Goal: Task Accomplishment & Management: Manage account settings

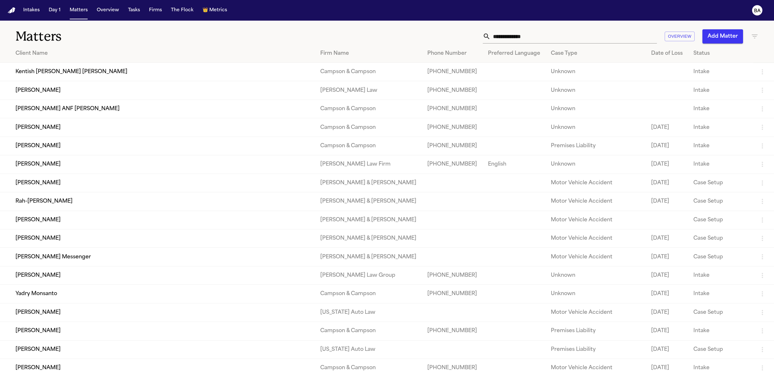
click at [109, 11] on button "Overview" at bounding box center [107, 11] width 27 height 12
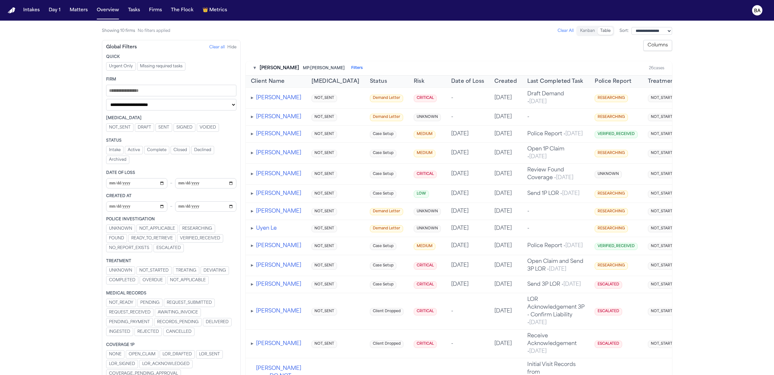
click at [577, 32] on button "Kanban" at bounding box center [587, 31] width 20 height 8
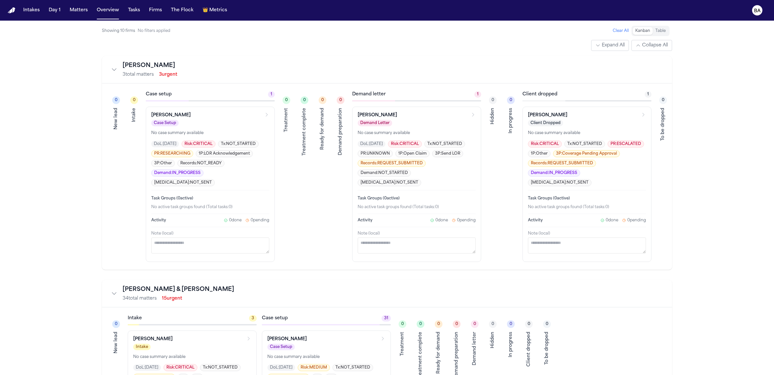
click at [663, 31] on button "Table" at bounding box center [659, 31] width 15 height 8
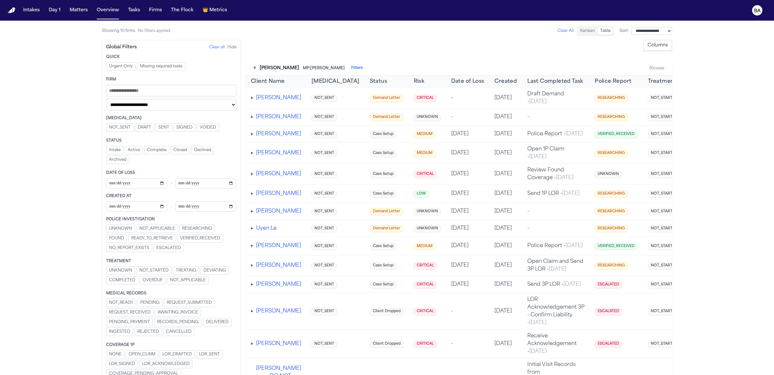
click at [135, 93] on input "Filters" at bounding box center [171, 91] width 130 height 12
click at [169, 102] on select "**********" at bounding box center [171, 105] width 130 height 12
select select "**********"
click at [106, 100] on select "**********" at bounding box center [171, 105] width 130 height 12
click at [253, 102] on span "▸" at bounding box center [252, 99] width 3 height 5
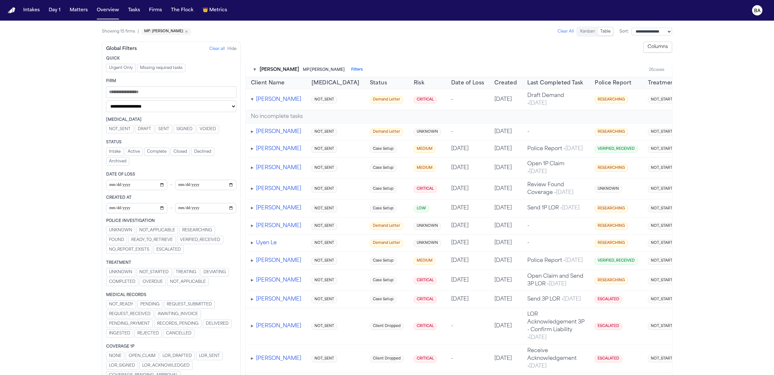
click at [253, 102] on span "▾" at bounding box center [252, 99] width 3 height 5
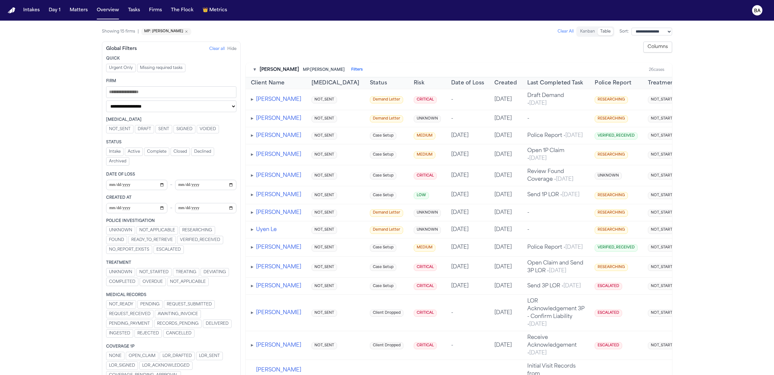
click at [253, 138] on span "▸" at bounding box center [252, 135] width 3 height 5
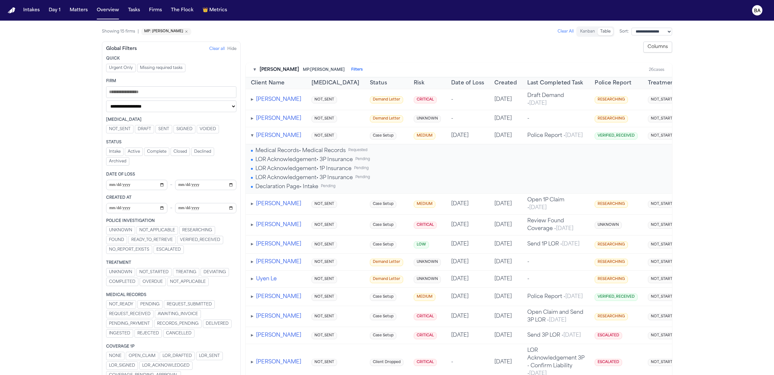
click at [253, 138] on span "▾" at bounding box center [252, 135] width 3 height 5
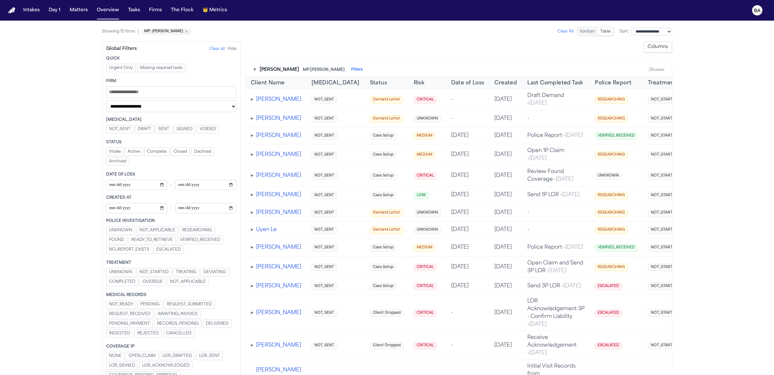
click at [253, 217] on div "▸ [PERSON_NAME]" at bounding box center [276, 213] width 50 height 8
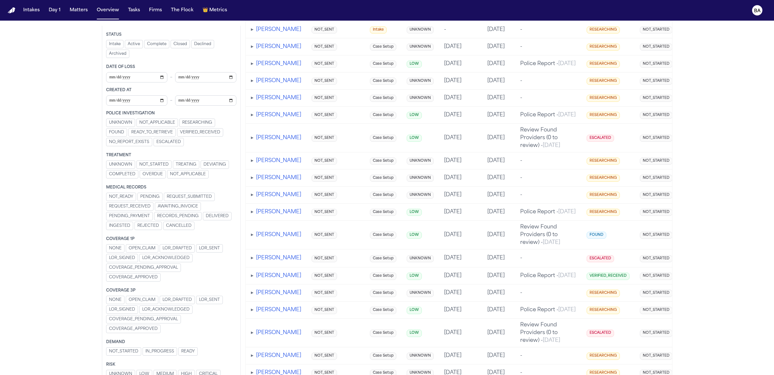
scroll to position [676, 0]
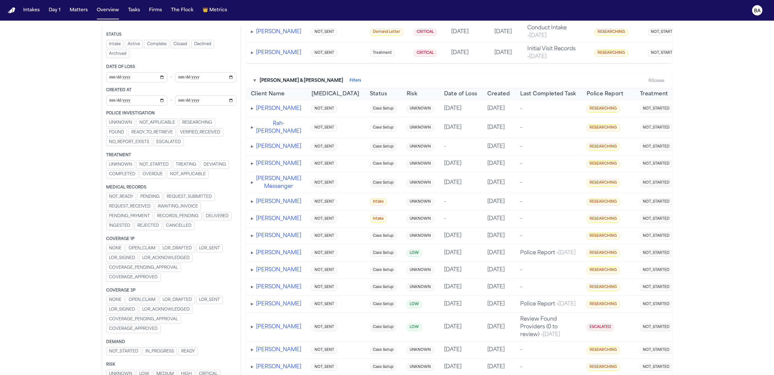
click at [306, 155] on td "NOT_SENT" at bounding box center [335, 146] width 58 height 17
click at [252, 149] on span "▸" at bounding box center [252, 146] width 3 height 5
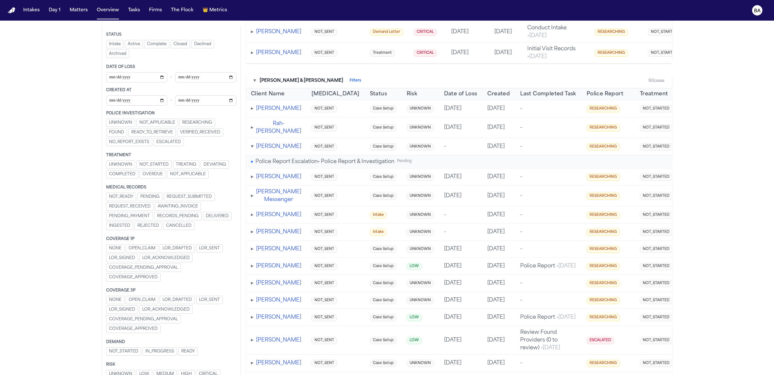
click at [252, 163] on span at bounding box center [252, 162] width 2 height 2
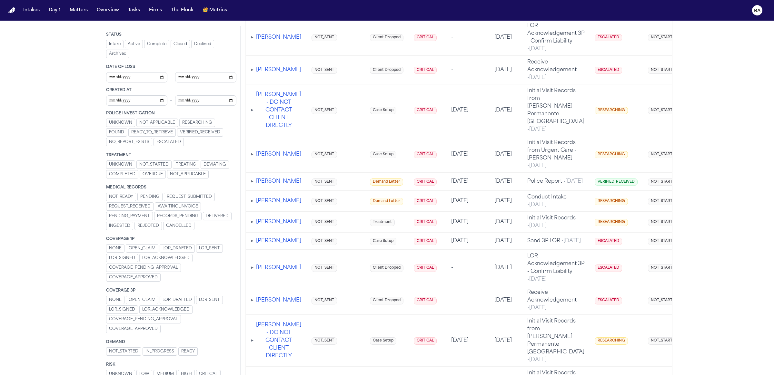
scroll to position [0, 0]
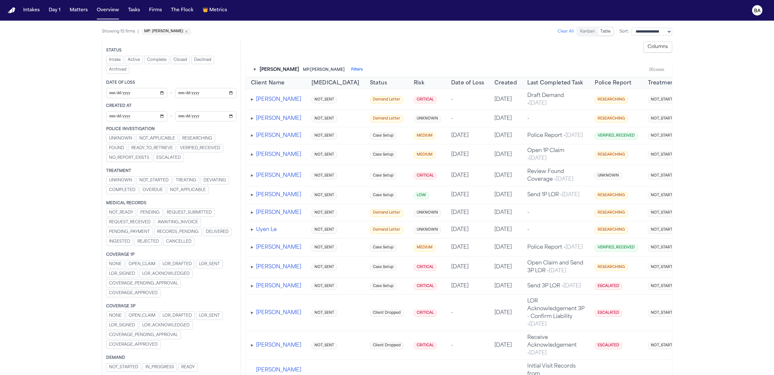
click at [659, 45] on button "Columns" at bounding box center [657, 47] width 29 height 11
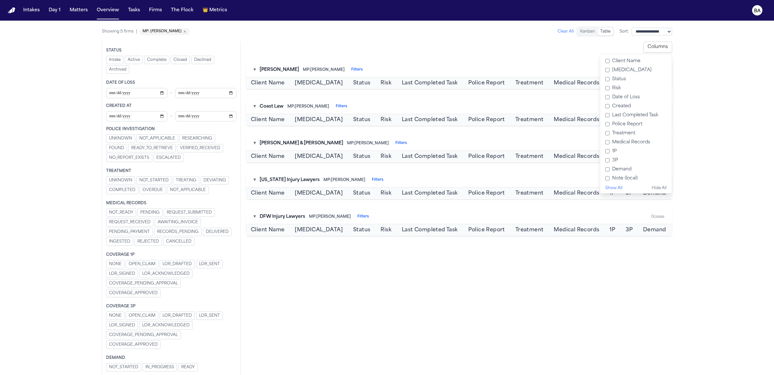
click at [607, 136] on label "Treatment" at bounding box center [635, 133] width 66 height 9
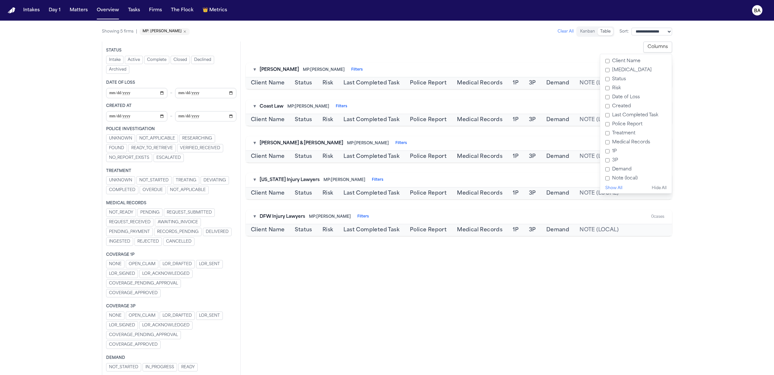
click at [568, 50] on div "**********" at bounding box center [459, 47] width 426 height 11
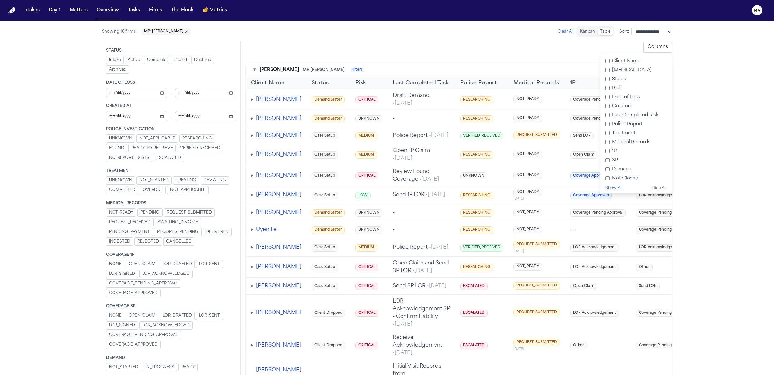
click at [621, 166] on label "Demand" at bounding box center [635, 169] width 66 height 9
click at [623, 121] on label "Police Report" at bounding box center [635, 124] width 66 height 9
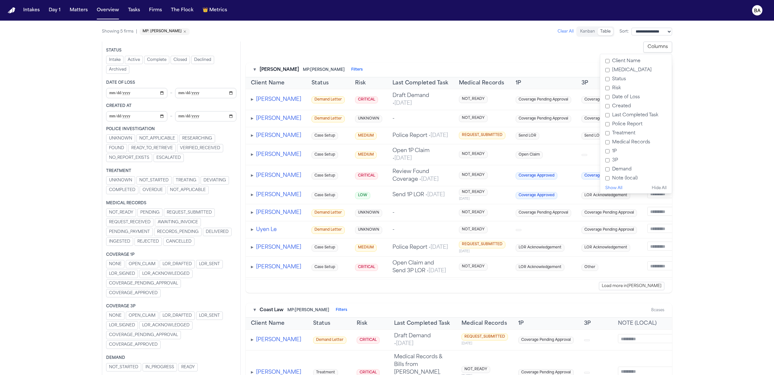
click at [626, 78] on label "Status" at bounding box center [635, 79] width 66 height 9
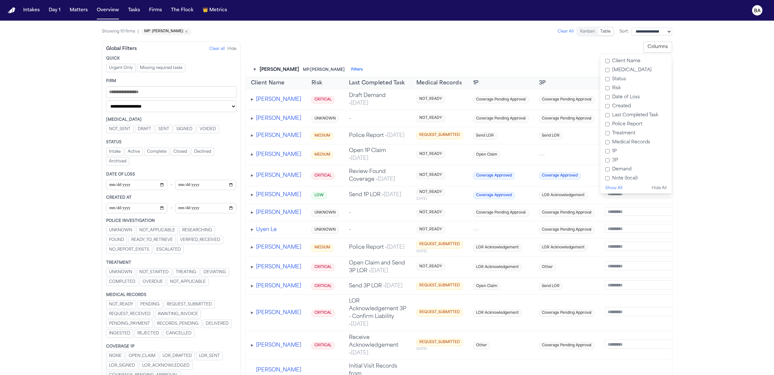
click at [136, 97] on div "**********" at bounding box center [171, 96] width 130 height 34
click at [136, 92] on input "Filters" at bounding box center [171, 92] width 130 height 12
type input "****"
click at [254, 69] on button "▾" at bounding box center [254, 70] width 2 height 6
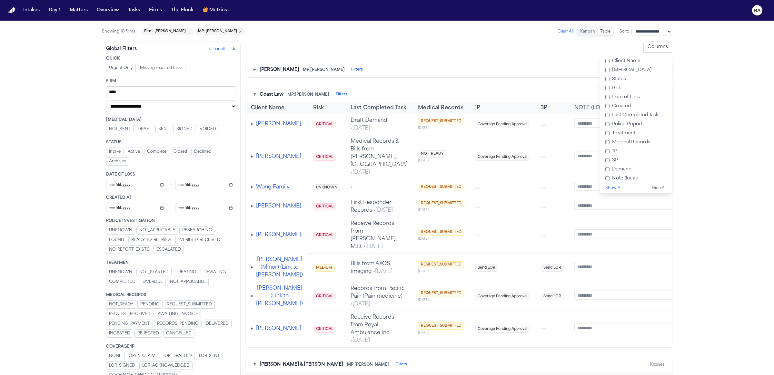
click at [254, 96] on button "▾" at bounding box center [254, 95] width 2 height 6
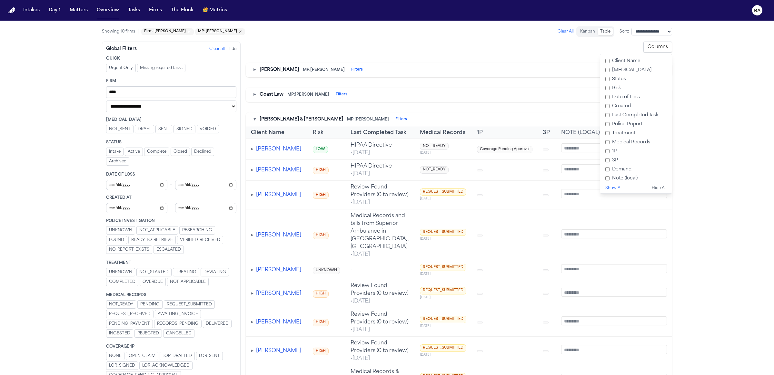
click at [253, 119] on div "▾ [PERSON_NAME] & [PERSON_NAME]: [PERSON_NAME] Filters 10 cases" at bounding box center [459, 119] width 426 height 15
click at [252, 121] on div "▾ [PERSON_NAME] & [PERSON_NAME]: [PERSON_NAME] Filters 10 cases" at bounding box center [459, 119] width 426 height 15
click at [395, 120] on button "Filters" at bounding box center [401, 119] width 12 height 5
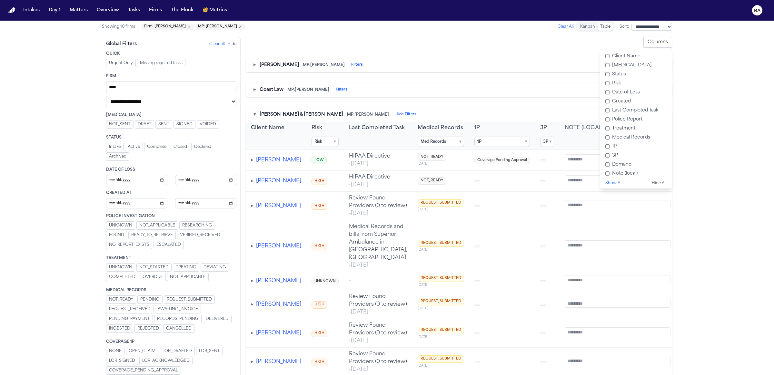
scroll to position [82, 0]
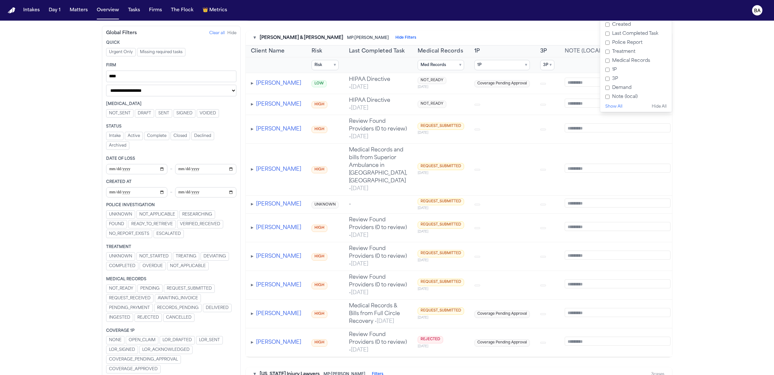
click at [582, 82] on textarea at bounding box center [617, 82] width 106 height 9
click at [684, 90] on main "**********" at bounding box center [387, 198] width 774 height 355
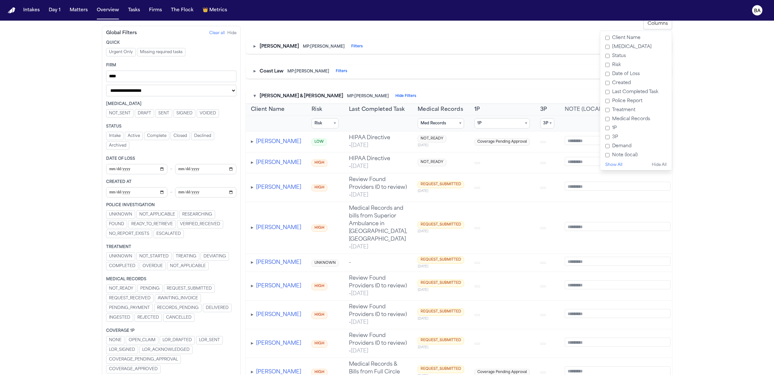
scroll to position [9, 0]
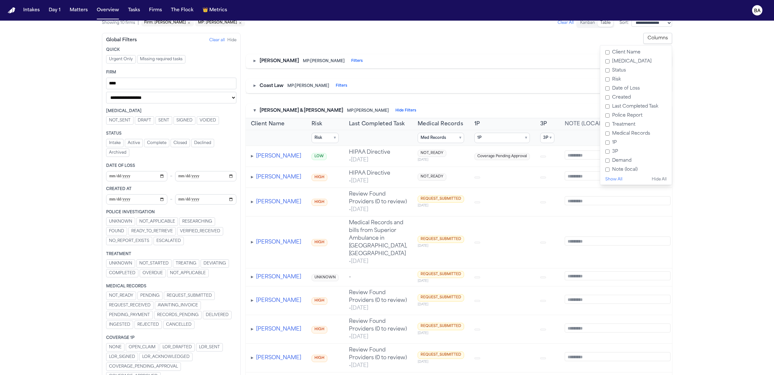
click at [661, 39] on button "Columns" at bounding box center [657, 38] width 29 height 11
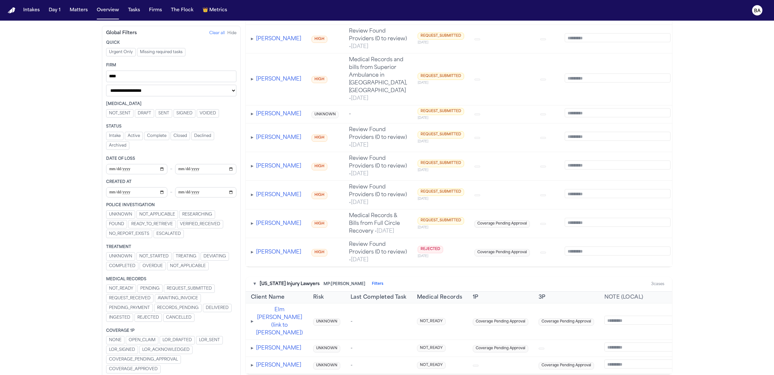
scroll to position [24, 0]
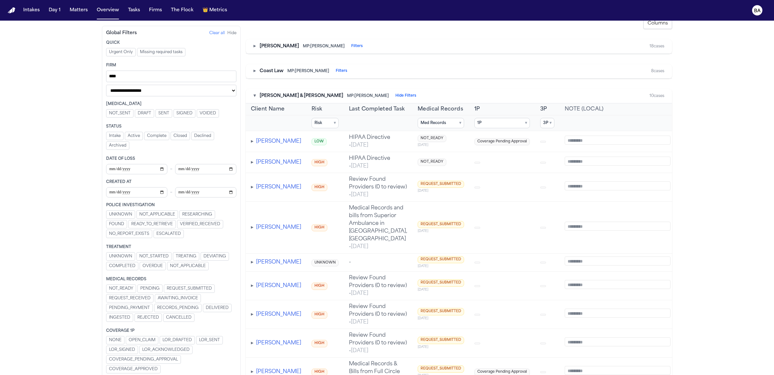
click at [429, 159] on span "NOT_READY" at bounding box center [431, 162] width 29 height 7
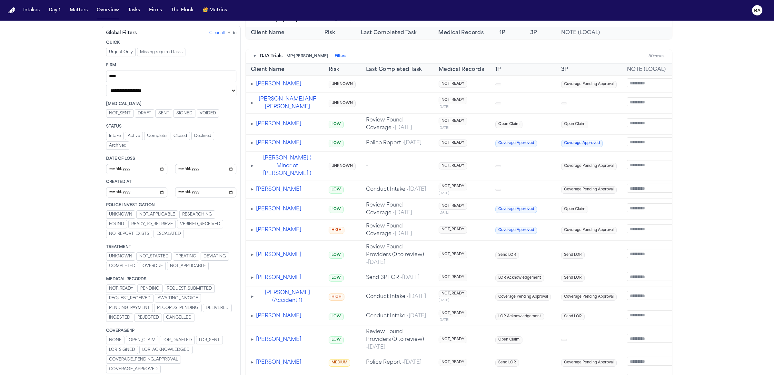
scroll to position [377, 0]
